Goal: Transaction & Acquisition: Obtain resource

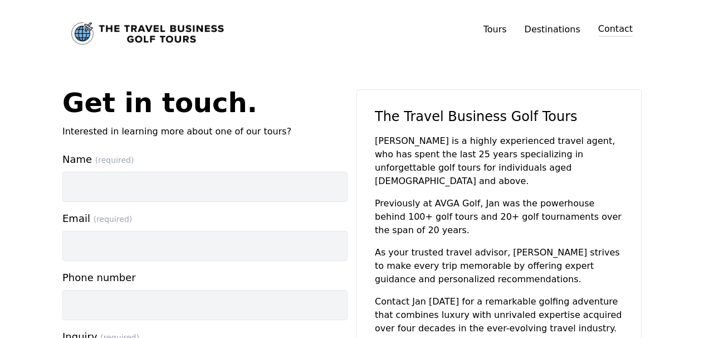
click at [155, 25] on img "Link to home page" at bounding box center [147, 33] width 153 height 22
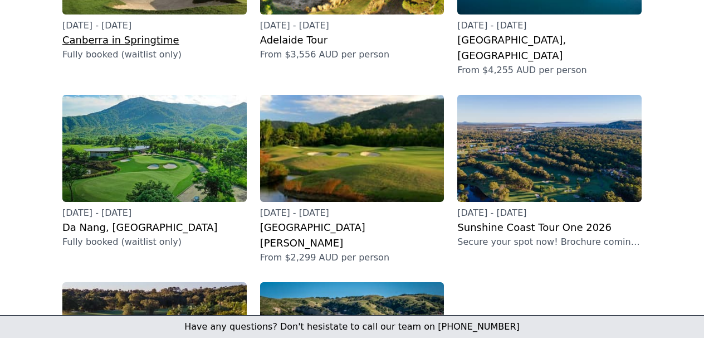
scroll to position [148, 0]
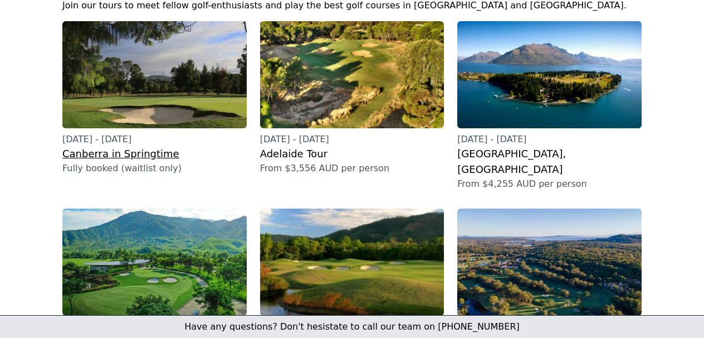
click at [180, 92] on img at bounding box center [154, 74] width 184 height 107
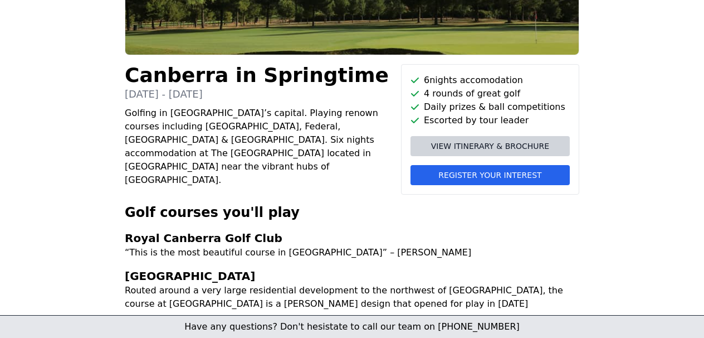
scroll to position [245, 0]
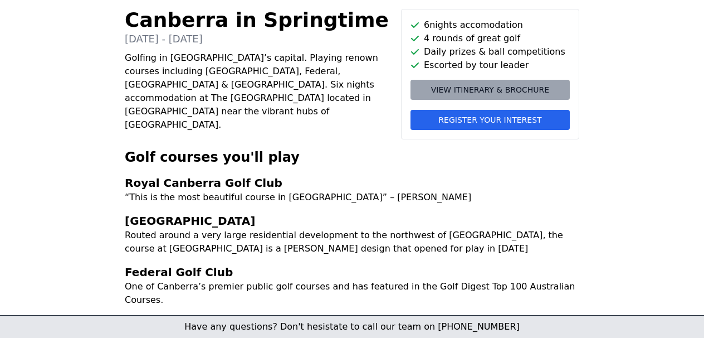
click at [492, 95] on span "View itinerary & brochure" at bounding box center [490, 89] width 118 height 11
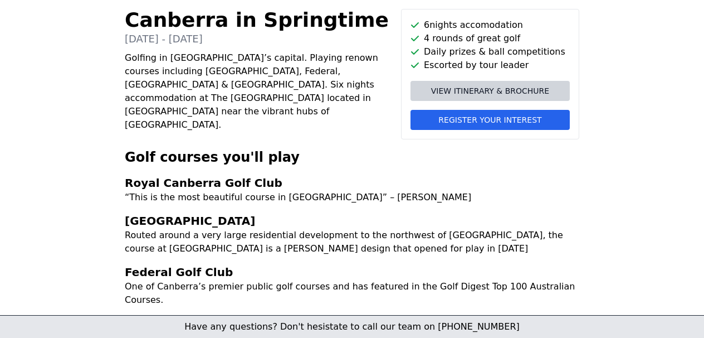
scroll to position [0, 0]
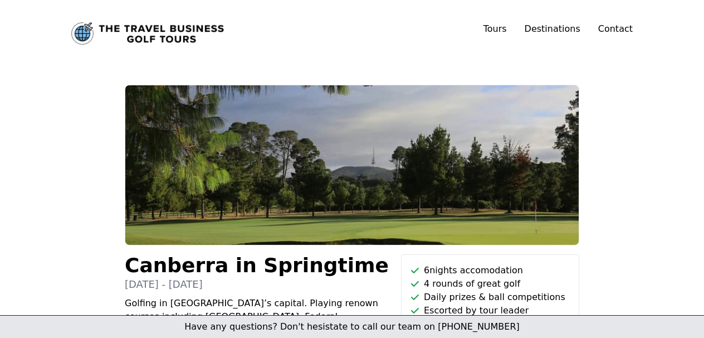
click at [87, 30] on img "Link to home page" at bounding box center [147, 33] width 153 height 22
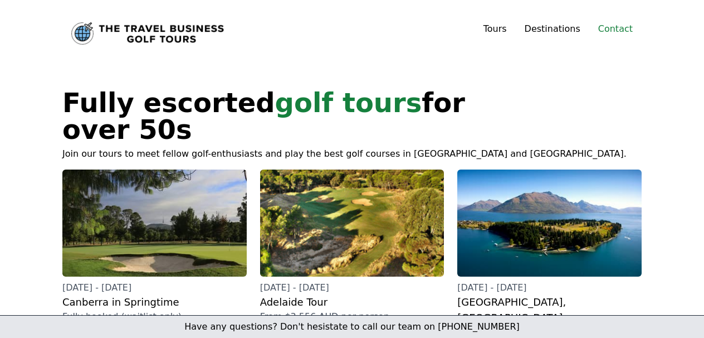
click at [615, 31] on link "Contact" at bounding box center [615, 28] width 35 height 13
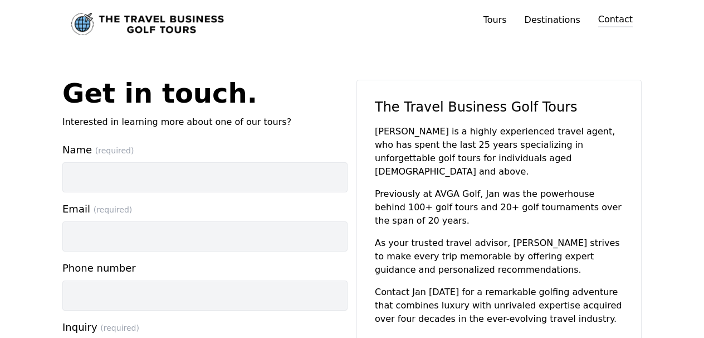
scroll to position [11, 0]
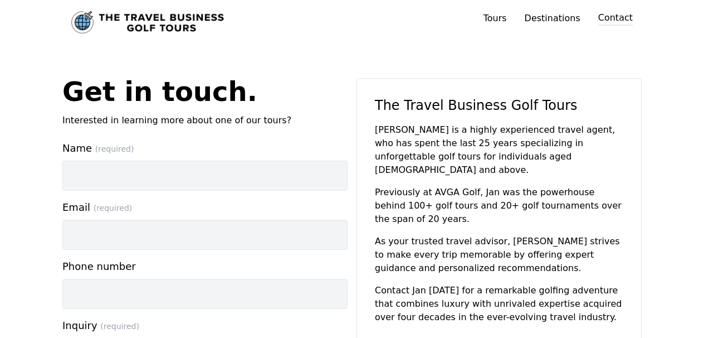
click at [384, 129] on p "[PERSON_NAME] is a highly experienced travel agent, who has spent the last 25 y…" at bounding box center [499, 149] width 248 height 53
drag, startPoint x: 384, startPoint y: 129, endPoint x: 397, endPoint y: 129, distance: 13.4
click at [397, 129] on p "[PERSON_NAME] is a highly experienced travel agent, who has spent the last 25 y…" at bounding box center [499, 149] width 248 height 53
copy p "[PERSON_NAME]"
